Goal: Task Accomplishment & Management: Complete application form

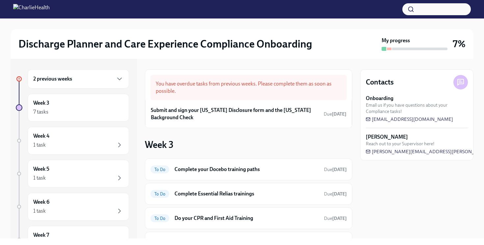
scroll to position [22, 0]
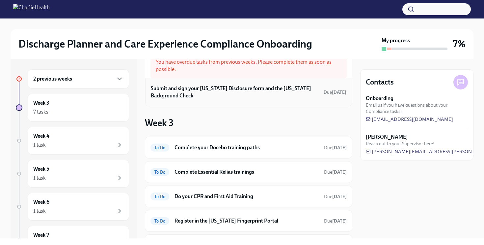
click at [197, 87] on h6 "Submit and sign your [US_STATE] Disclosure form and the [US_STATE] Background C…" at bounding box center [236, 92] width 170 height 14
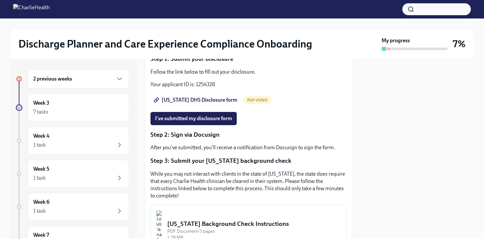
scroll to position [70, 0]
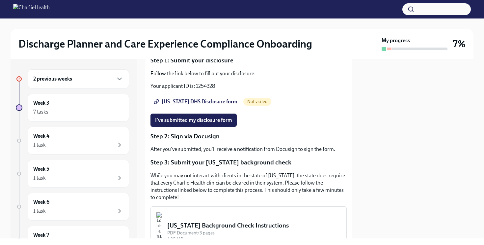
click at [207, 103] on link "[US_STATE] DHS Disclosure form" at bounding box center [197, 101] width 92 height 13
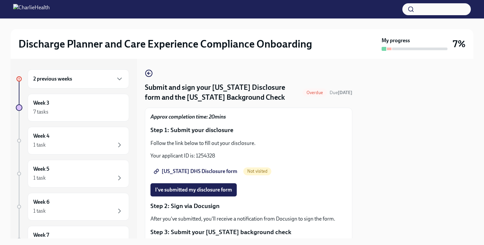
click at [200, 159] on p "Your applicant ID is: 1254328" at bounding box center [249, 155] width 196 height 7
copy p "1254328"
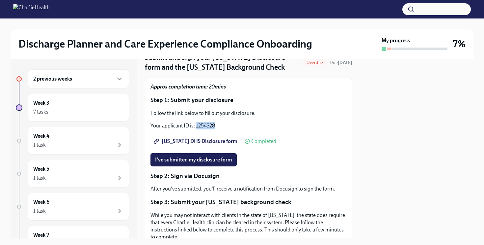
scroll to position [0, 0]
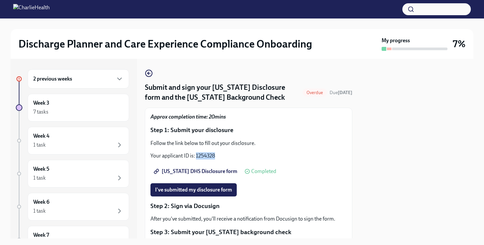
click at [208, 174] on span "[US_STATE] DHS Disclosure form" at bounding box center [196, 171] width 82 height 7
click at [216, 196] on button "I've submitted my disclosure form" at bounding box center [194, 189] width 86 height 13
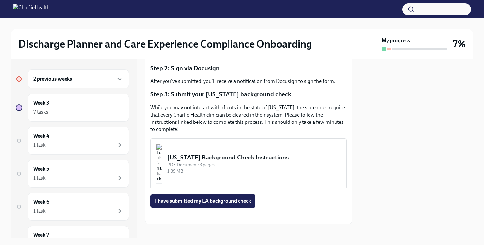
scroll to position [139, 0]
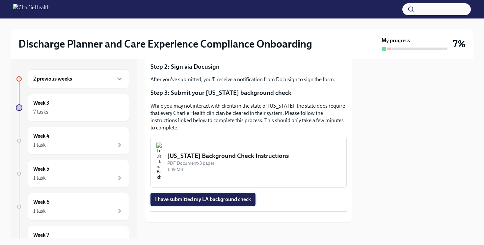
click at [196, 200] on button "I have submitted my LA background check" at bounding box center [203, 198] width 105 height 13
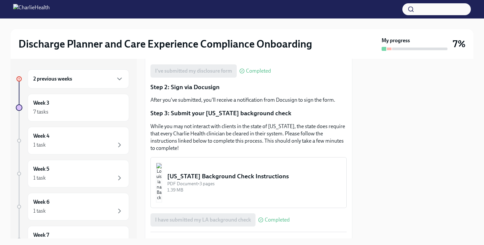
scroll to position [165, 0]
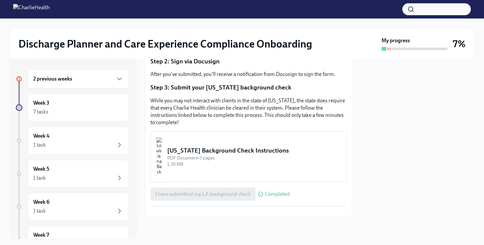
click at [255, 146] on div "[US_STATE] Background Check Instructions" at bounding box center [254, 150] width 174 height 9
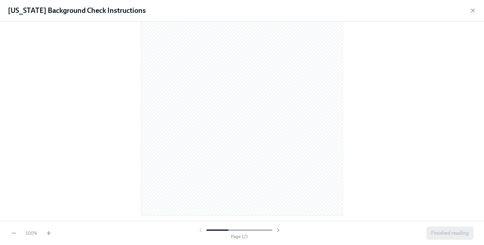
scroll to position [0, 0]
click at [471, 10] on icon "button" at bounding box center [473, 10] width 7 height 7
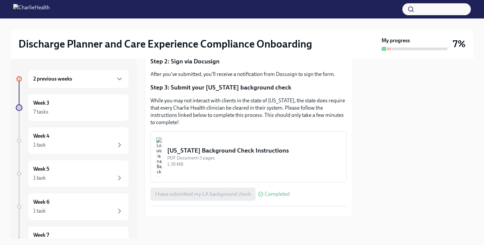
click at [244, 187] on div "I have submitted my LA background check Completed" at bounding box center [220, 193] width 139 height 13
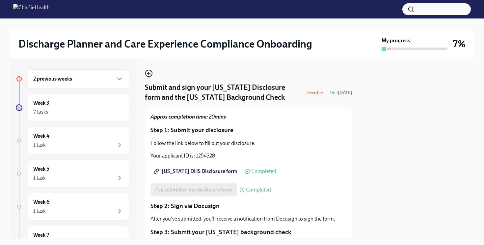
click at [150, 70] on circle "button" at bounding box center [149, 73] width 7 height 7
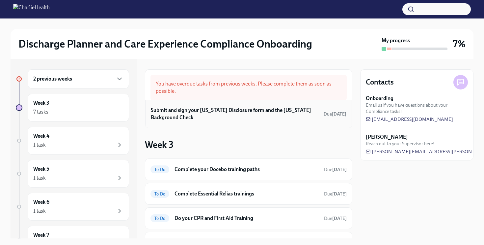
click at [283, 113] on h6 "Submit and sign your [US_STATE] Disclosure form and the [US_STATE] Background C…" at bounding box center [236, 113] width 170 height 14
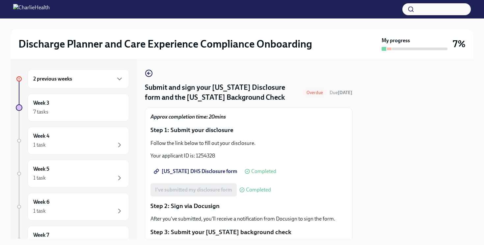
click at [103, 75] on div "2 previous weeks" at bounding box center [78, 79] width 90 height 8
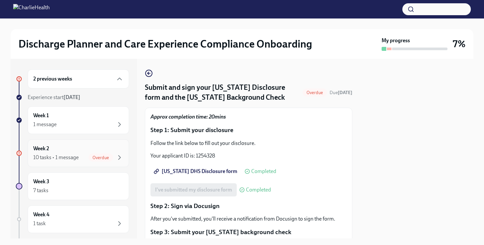
click at [80, 154] on div "10 tasks • 1 message Overdue" at bounding box center [78, 157] width 90 height 8
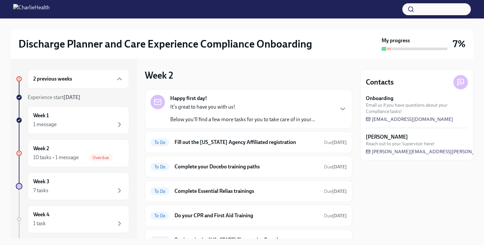
click at [84, 82] on div "2 previous weeks" at bounding box center [78, 78] width 101 height 19
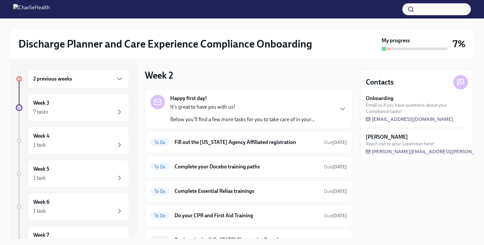
click at [84, 82] on div "2 previous weeks" at bounding box center [78, 79] width 90 height 8
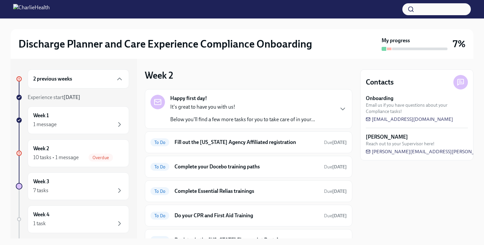
click at [115, 83] on div "2 previous weeks" at bounding box center [78, 78] width 101 height 19
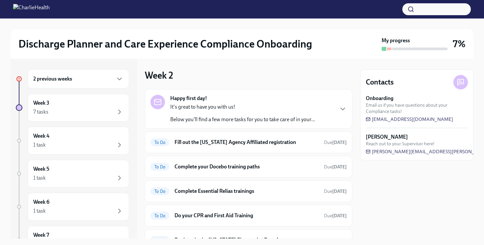
click at [115, 83] on div "2 previous weeks" at bounding box center [78, 78] width 101 height 19
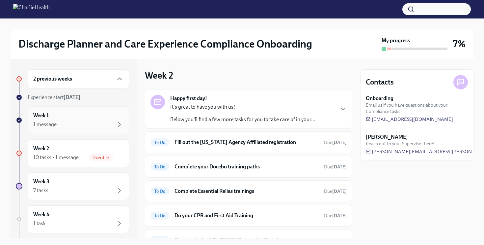
click at [103, 127] on div "1 message" at bounding box center [78, 124] width 90 height 8
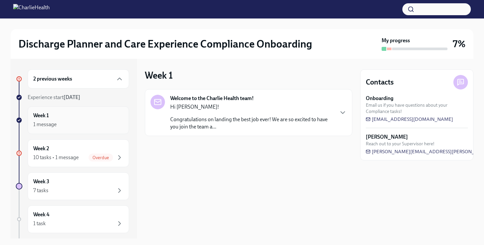
click at [103, 127] on div "1 message" at bounding box center [78, 124] width 90 height 8
click at [96, 163] on div "Week 2 10 tasks • 1 message Overdue" at bounding box center [78, 153] width 101 height 28
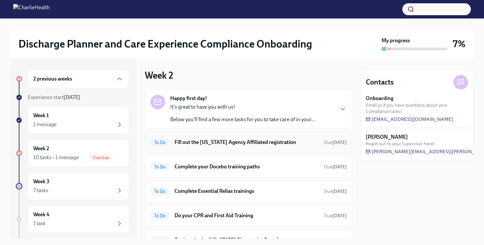
click at [317, 140] on h6 "Fill out the [US_STATE] Agency Affiliated registration" at bounding box center [247, 141] width 144 height 7
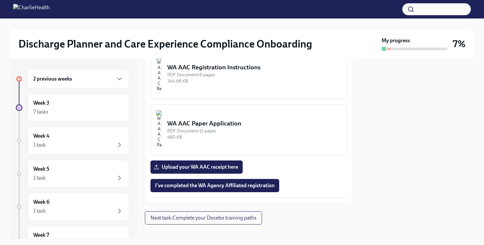
scroll to position [449, 0]
click at [215, 164] on span "Upload your WA AAC receipt here" at bounding box center [196, 167] width 83 height 7
click at [0, 0] on input "Upload your WA AAC receipt here" at bounding box center [0, 0] width 0 height 0
click at [224, 182] on span "I've completed the WA Agency Affiliated registration" at bounding box center [215, 185] width 120 height 7
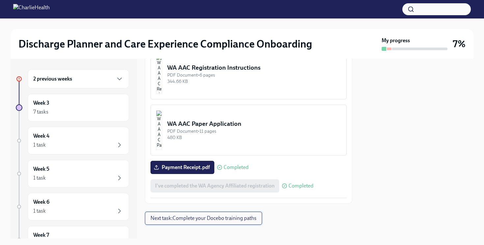
click at [244, 215] on span "Next task : Complete your Docebo training paths" at bounding box center [204, 218] width 106 height 7
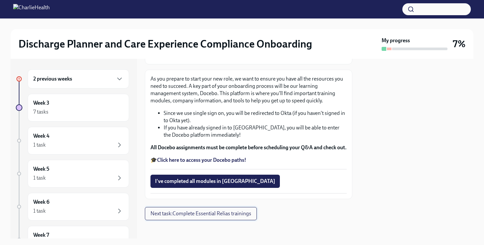
scroll to position [72, 0]
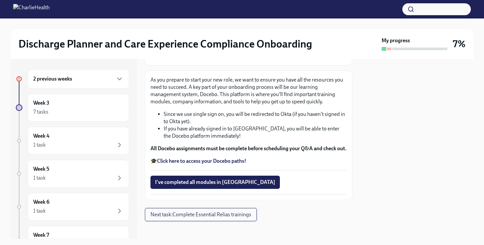
click at [231, 217] on span "Next task : Complete Essential Relias trainings" at bounding box center [201, 214] width 101 height 7
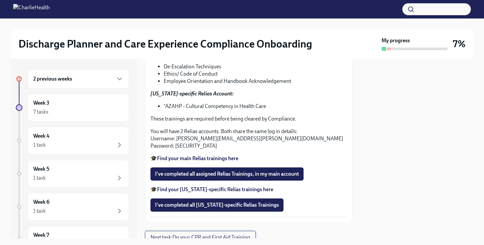
scroll to position [144, 0]
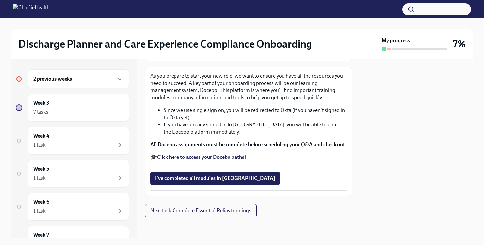
scroll to position [82, 0]
click at [170, 157] on strong "Click here to access your Docebo paths!" at bounding box center [201, 157] width 89 height 6
